Goal: Task Accomplishment & Management: Complete application form

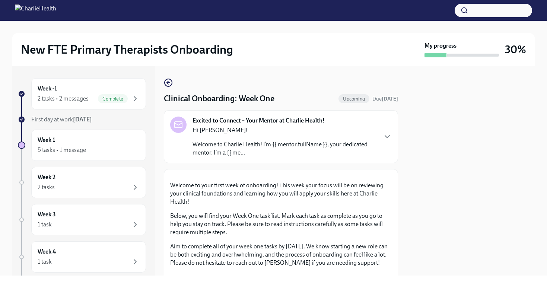
scroll to position [272, 0]
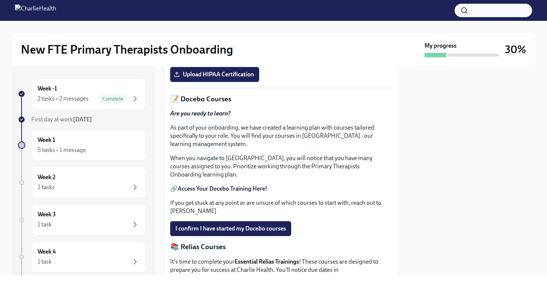
click at [240, 78] on span "Upload HIPAA Certification" at bounding box center [214, 74] width 79 height 7
click at [0, 0] on input "Upload HIPAA Certification" at bounding box center [0, 0] width 0 height 0
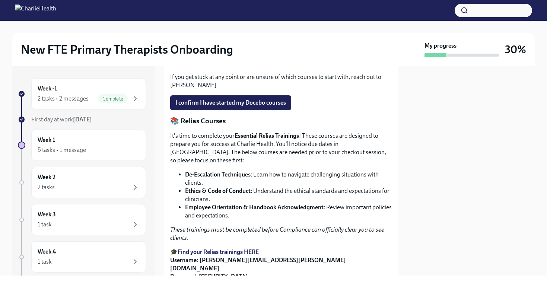
scroll to position [399, 0]
click at [231, 66] on strong "Access Your Docebo Training Here!" at bounding box center [223, 62] width 90 height 7
click at [225, 66] on strong "Access Your Docebo Training Here!" at bounding box center [223, 62] width 90 height 7
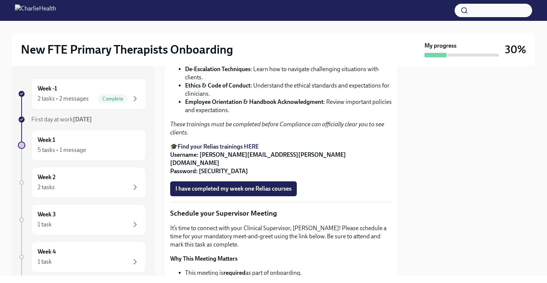
scroll to position [503, 0]
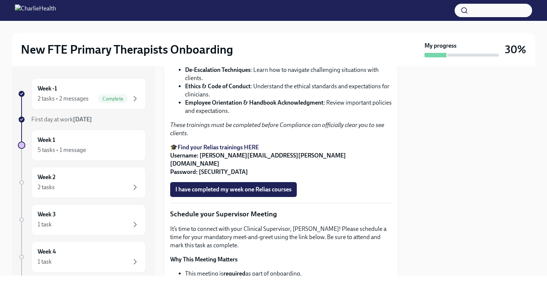
click at [277, 60] on p "It's time to complete your Essential Relias Trainings ! These courses are desig…" at bounding box center [280, 43] width 221 height 33
click at [233, 130] on div "It's time to complete your Essential Relias Trainings ! These courses are desig…" at bounding box center [280, 101] width 221 height 149
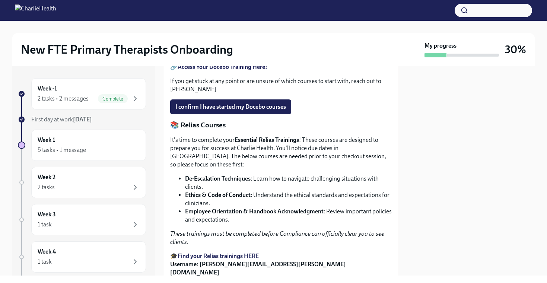
scroll to position [400, 0]
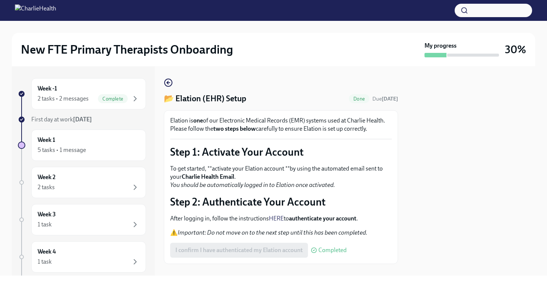
scroll to position [12, 0]
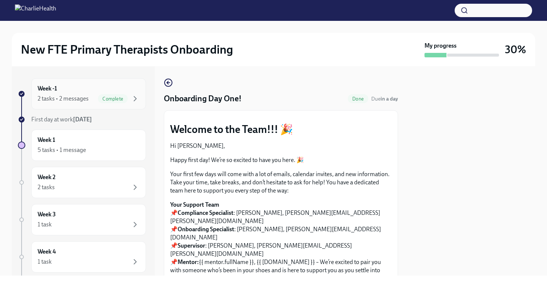
click at [88, 92] on div "Week -1 2 tasks • 2 messages Complete" at bounding box center [89, 93] width 102 height 19
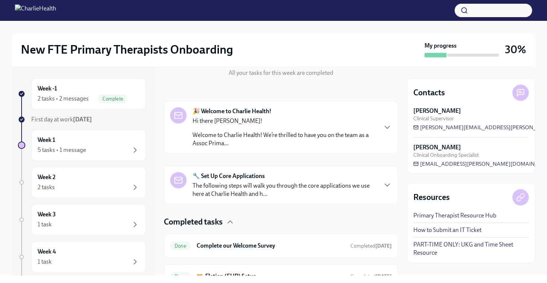
scroll to position [125, 0]
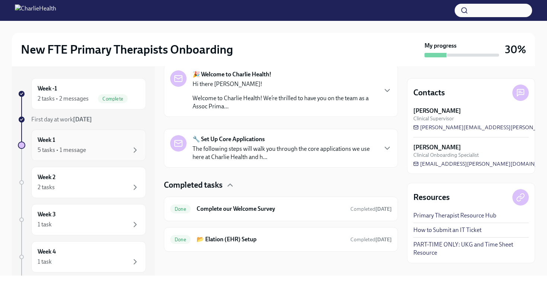
click at [116, 143] on div "Week 1 5 tasks • 1 message" at bounding box center [89, 145] width 102 height 19
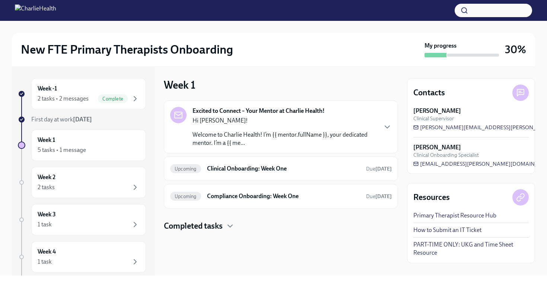
click at [352, 121] on p "Hi [PERSON_NAME]!" at bounding box center [284, 121] width 184 height 8
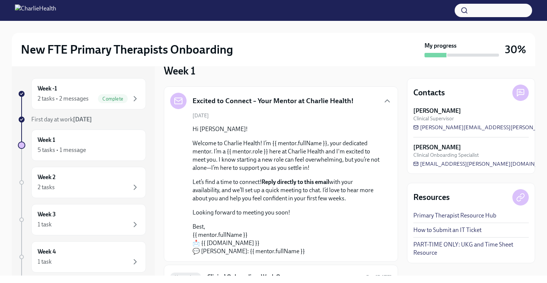
scroll to position [13, 0]
click at [383, 102] on icon "button" at bounding box center [387, 101] width 9 height 9
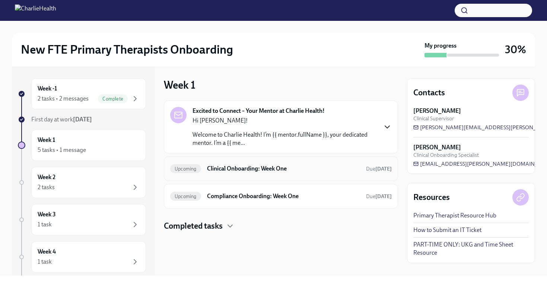
click at [221, 165] on h6 "Clinical Onboarding: Week One" at bounding box center [283, 169] width 153 height 8
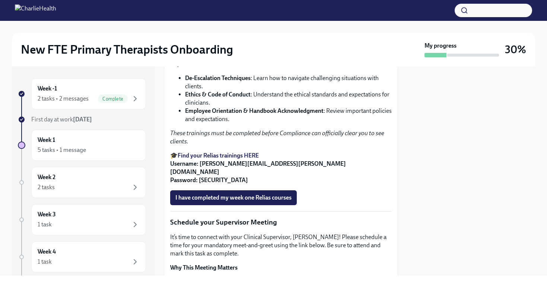
scroll to position [493, 0]
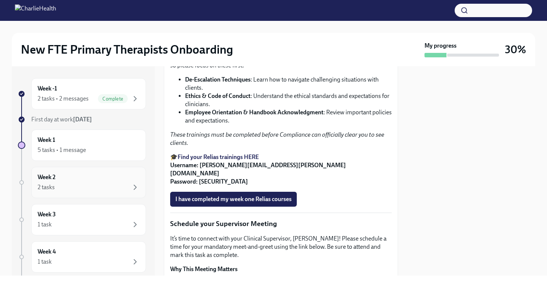
click at [119, 176] on div "Week 2 2 tasks" at bounding box center [89, 182] width 102 height 19
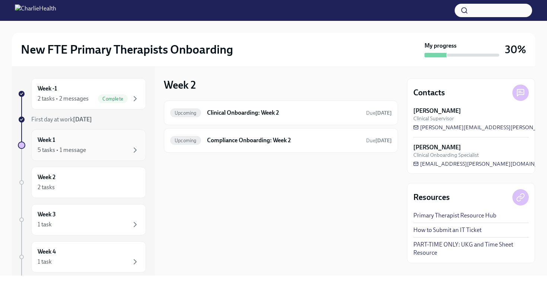
click at [122, 158] on div "Week 1 5 tasks • 1 message" at bounding box center [88, 145] width 115 height 31
